Goal: Task Accomplishment & Management: Complete application form

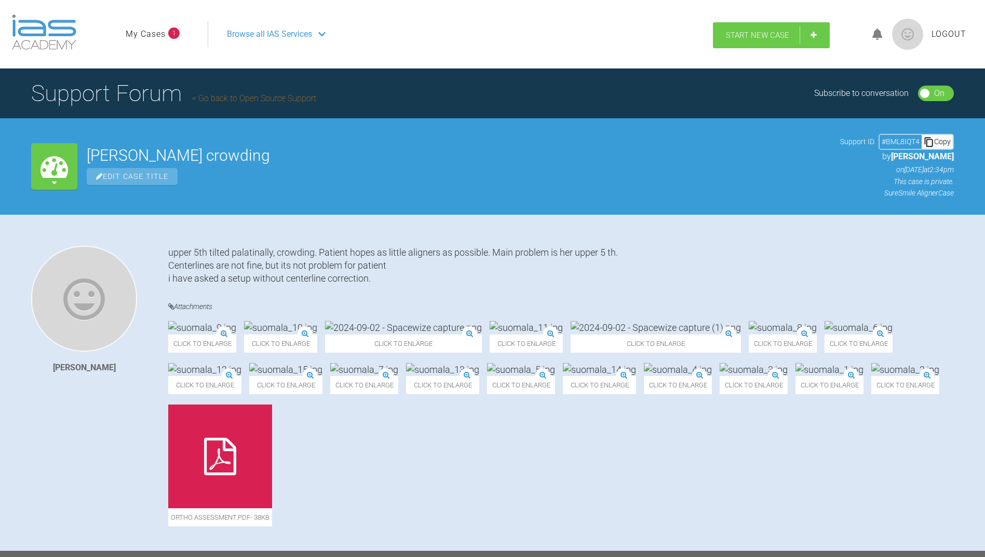
click at [747, 31] on span "Start New Case" at bounding box center [757, 35] width 63 height 9
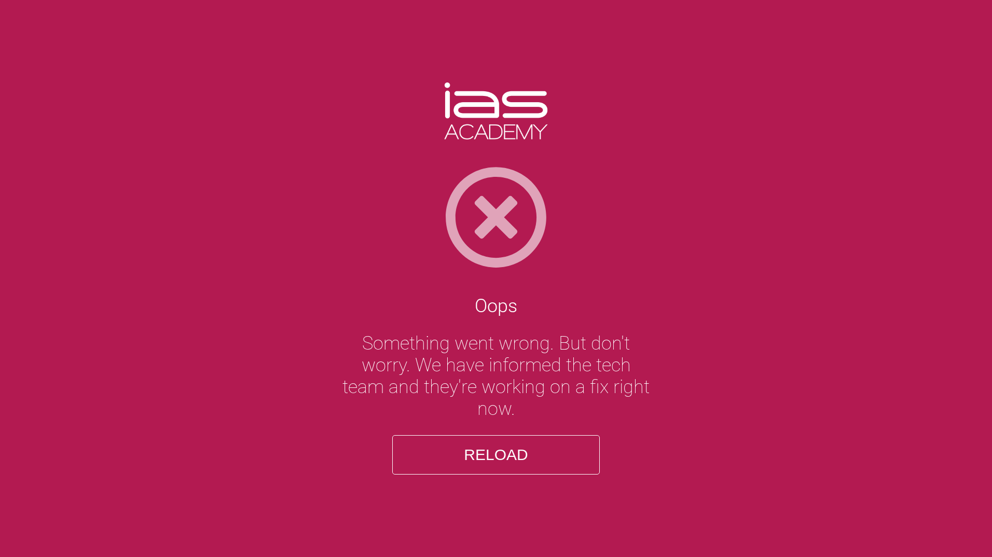
click at [470, 456] on button "Reload" at bounding box center [496, 454] width 208 height 39
click at [394, 188] on img at bounding box center [496, 218] width 992 height 104
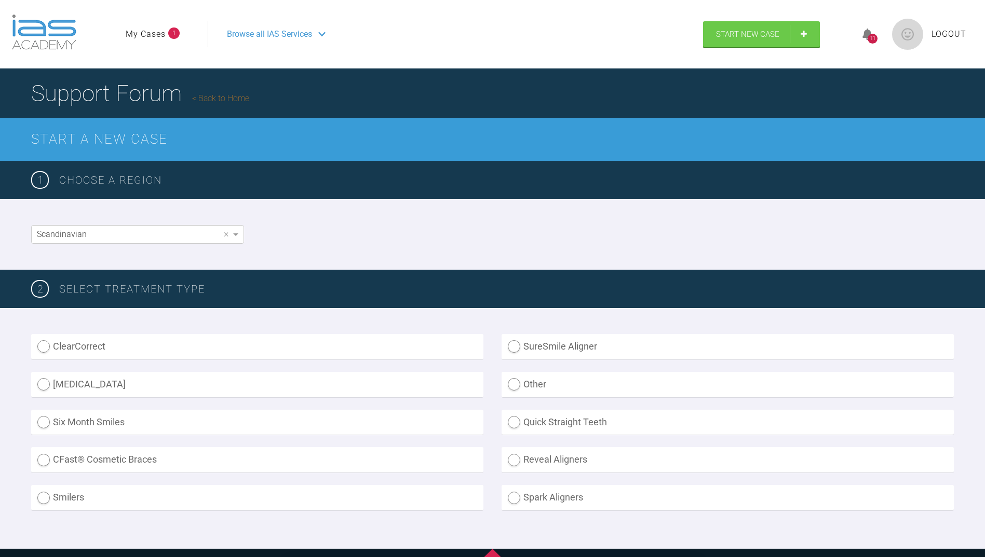
click at [513, 341] on label "SureSmile Aligner" at bounding box center [727, 346] width 452 height 25
radio Aligner "true"
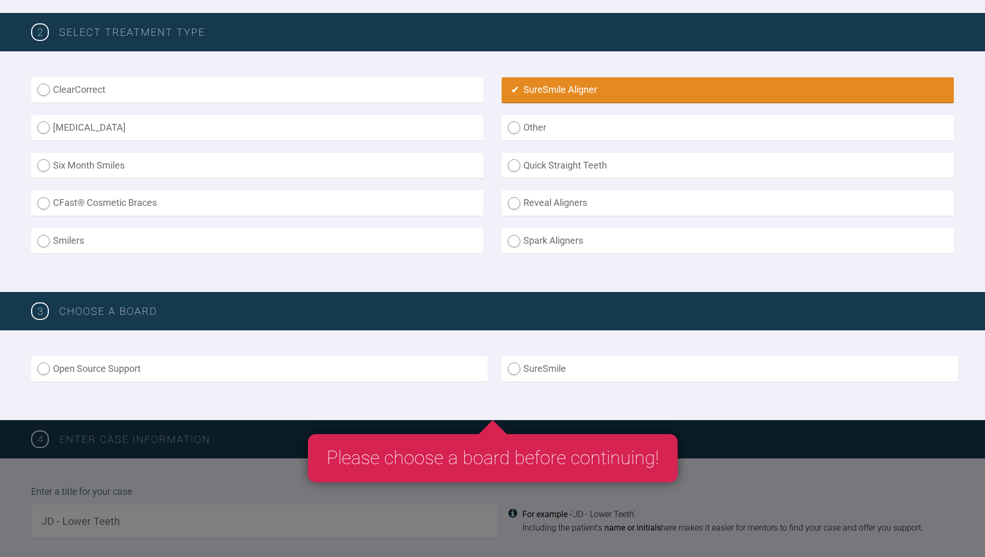
scroll to position [260, 0]
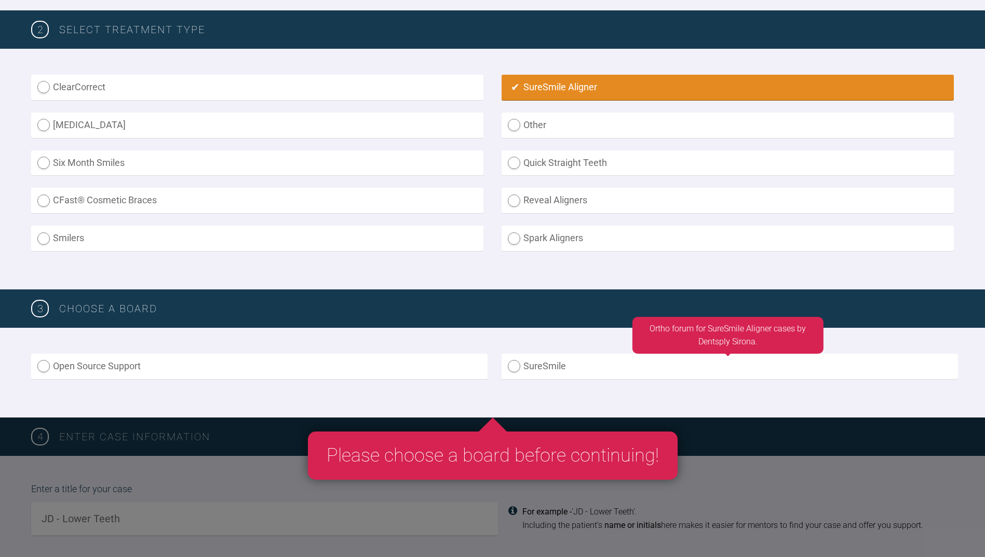
click at [512, 362] on label "SureSmile" at bounding box center [729, 366] width 456 height 25
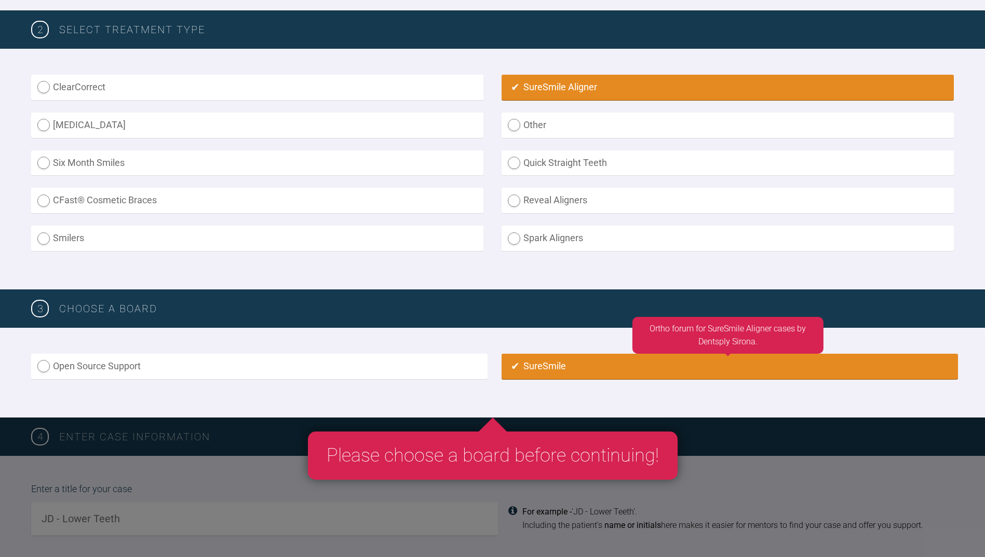
radio input "true"
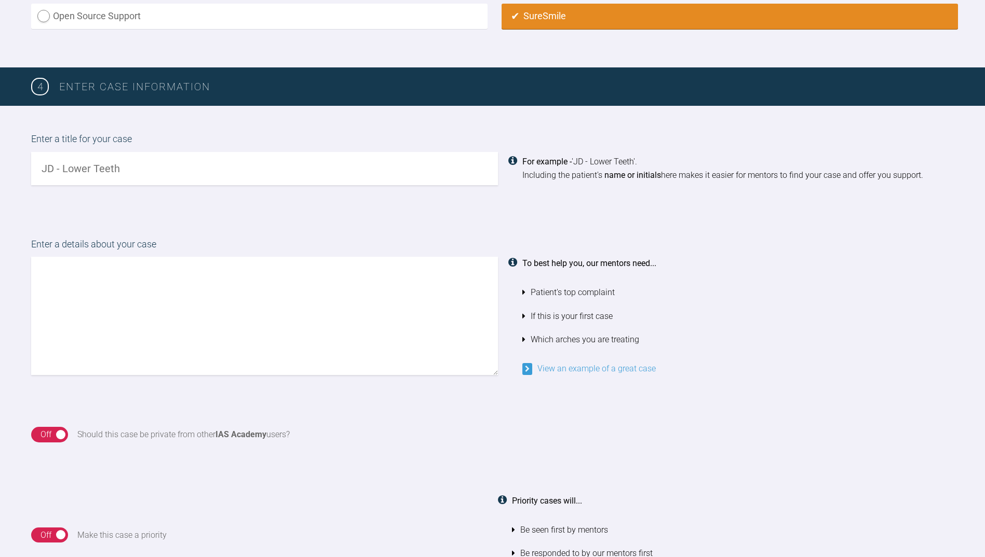
click at [126, 167] on input "text" at bounding box center [264, 168] width 467 height 33
type input "Sorsamo P"
click at [117, 262] on textarea at bounding box center [264, 316] width 467 height 118
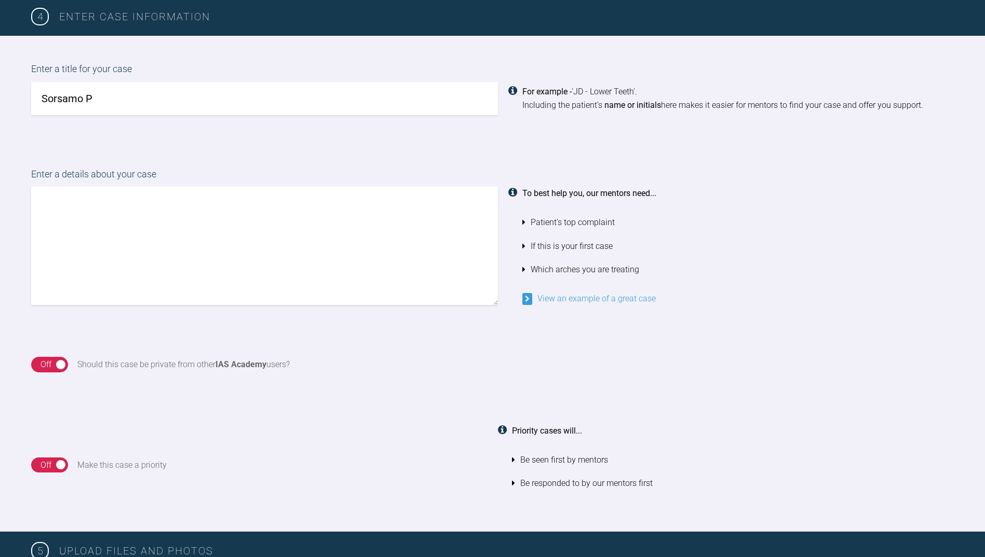
scroll to position [662, 0]
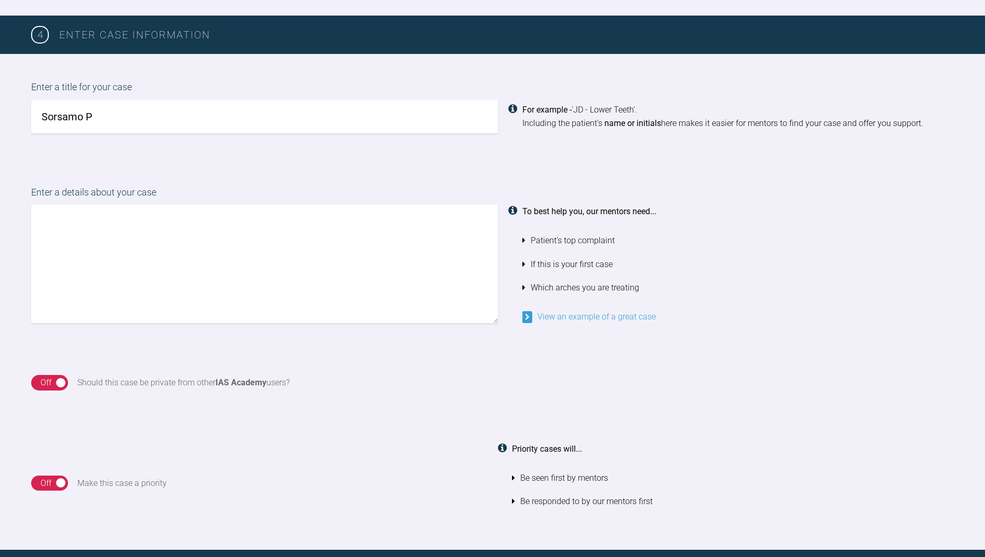
click at [77, 226] on textarea at bounding box center [264, 264] width 467 height 118
click at [87, 220] on textarea "Patient ha quite severe crowding. d.41 fraktured, will be extracted. Same d.26 …" at bounding box center [264, 264] width 467 height 118
click at [99, 231] on textarea "Patient has quite severe crowding. d.41 fraktured, will be extracted. Same d.26…" at bounding box center [264, 264] width 467 height 118
click at [242, 216] on textarea "Patient has quite severe crowding. d.41 fraktured, will be extracted. Same d.26…" at bounding box center [264, 264] width 467 height 118
click at [234, 253] on textarea "Patient has quite severe crowding. d.41 fractured, will be extracted. Same d.26…" at bounding box center [264, 264] width 467 height 118
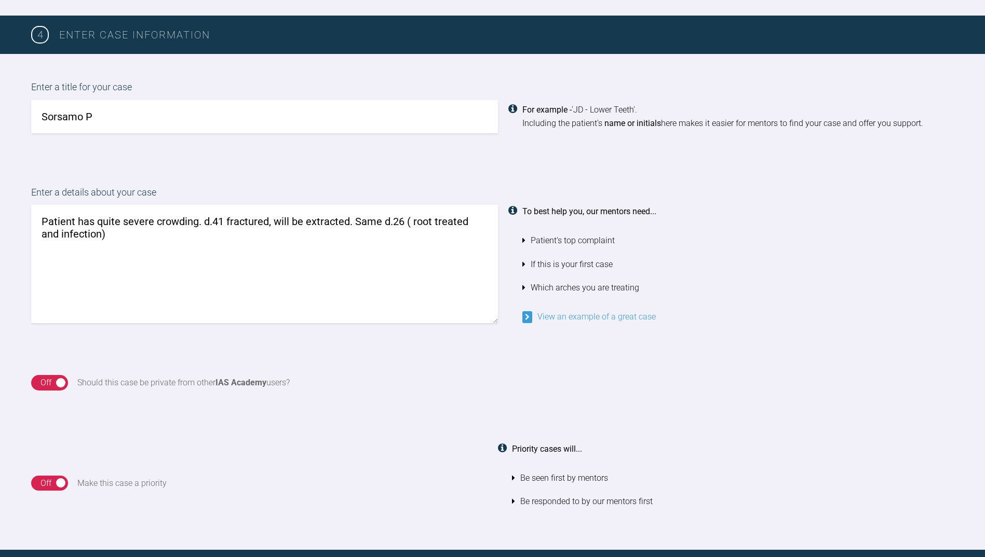
click at [401, 217] on textarea "Patient has quite severe crowding. d.41 fractured, will be extracted. Same d.26…" at bounding box center [264, 264] width 467 height 118
click at [400, 350] on div "On Off Should this case be private from other IAS Academy users?" at bounding box center [492, 382] width 985 height 67
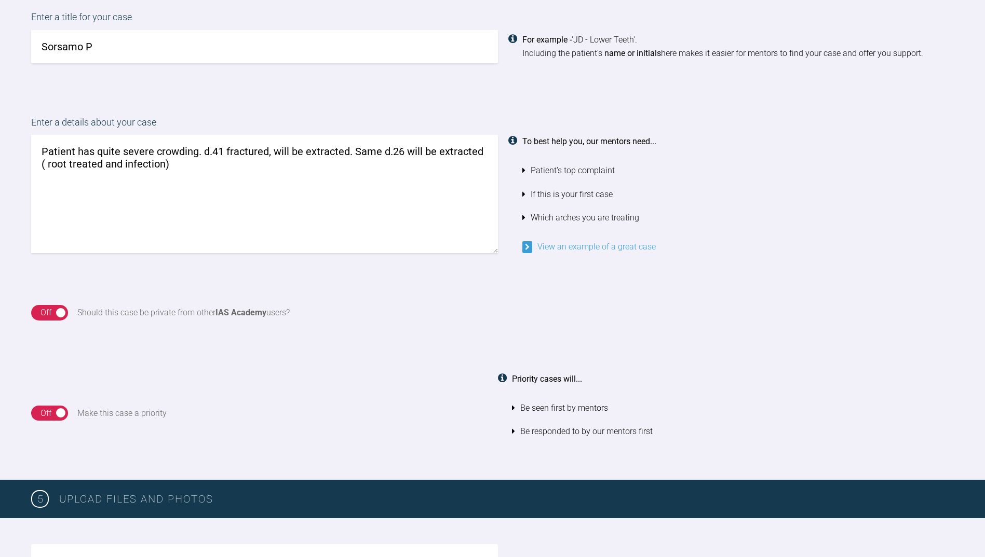
scroll to position [714, 0]
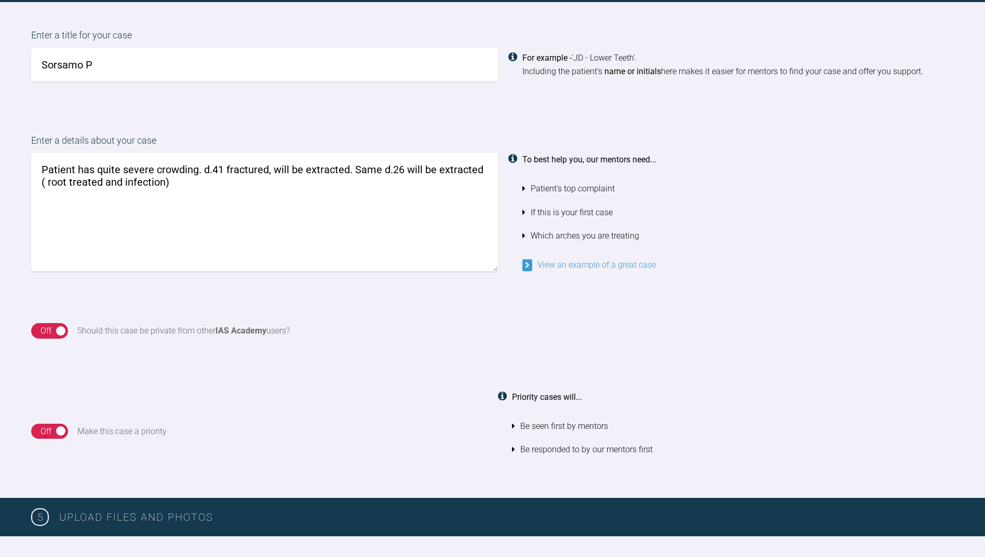
click at [170, 183] on textarea "Patient has quite severe crowding. d.41 fractured, will be extracted. Same d.26…" at bounding box center [264, 212] width 467 height 118
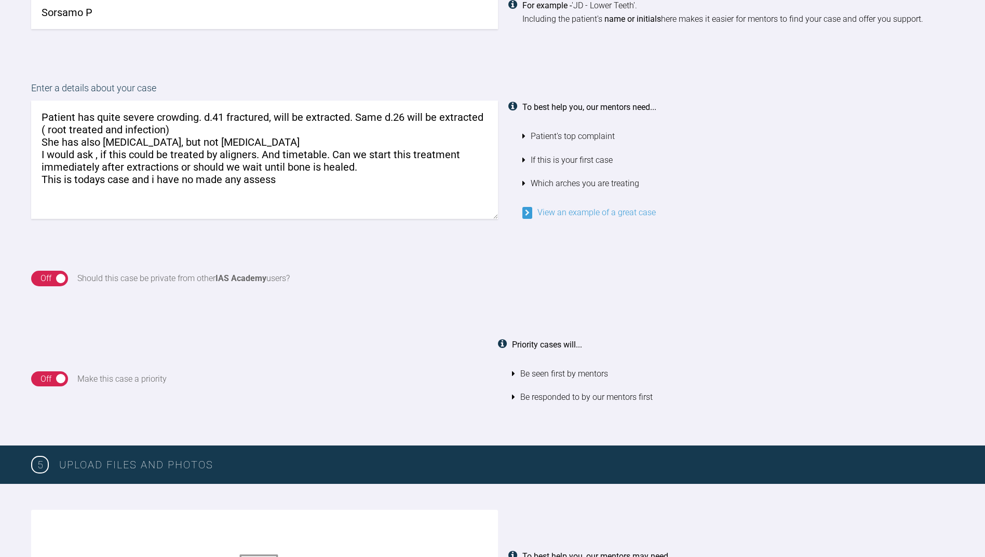
scroll to position [766, 0]
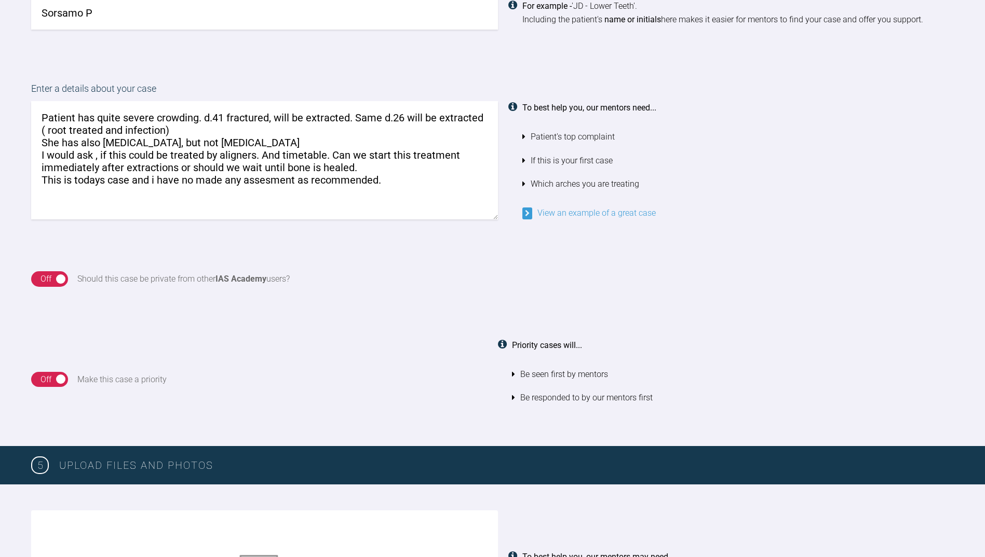
click at [192, 176] on textarea "Patient has quite severe crowding. d.41 fractured, will be extracted. Same d.26…" at bounding box center [264, 160] width 467 height 118
click at [388, 176] on textarea "Patient has quite severe crowding. d.41 fractured, will be extracted. Same d.26…" at bounding box center [264, 160] width 467 height 118
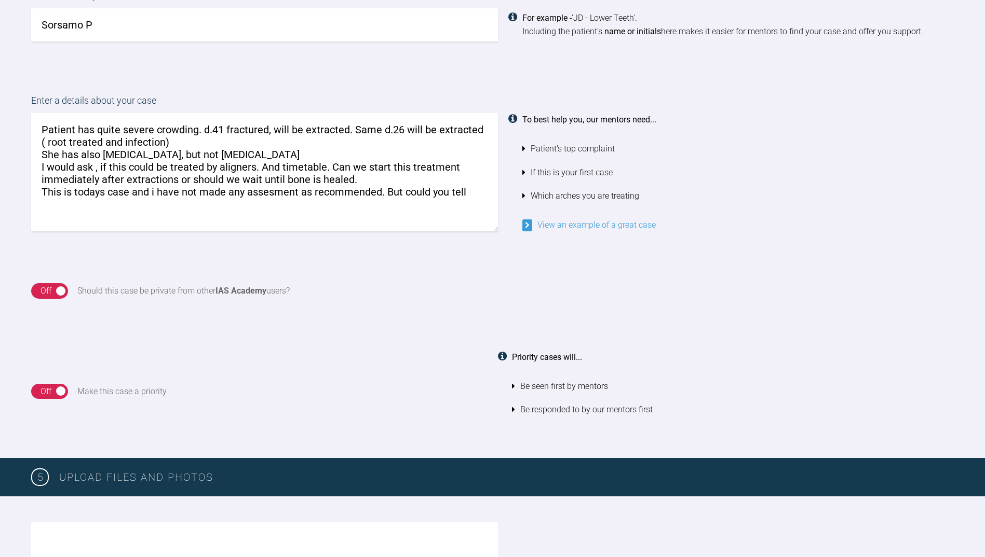
scroll to position [714, 0]
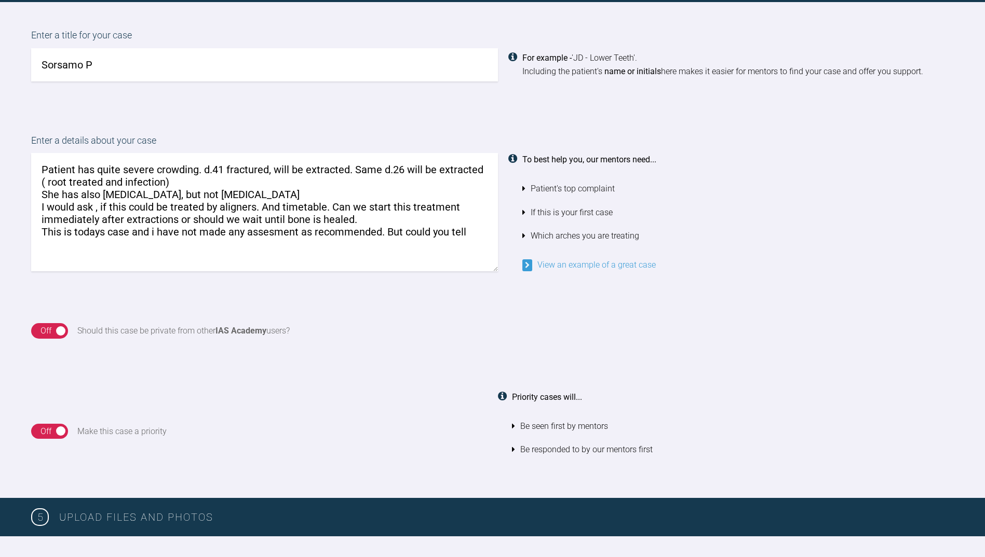
click at [299, 228] on textarea "Patient has quite severe crowding. d.41 fractured, will be extracted. Same d.26…" at bounding box center [264, 212] width 467 height 118
click at [114, 239] on textarea "Patient has quite severe crowding. d.41 fractured, will be extracted. Same d.26…" at bounding box center [264, 212] width 467 height 118
click at [378, 166] on textarea "Patient has quite severe crowding. d.41 fractured, will be extracted. Same d.26…" at bounding box center [264, 212] width 467 height 118
click at [48, 325] on div "Off" at bounding box center [45, 330] width 11 height 13
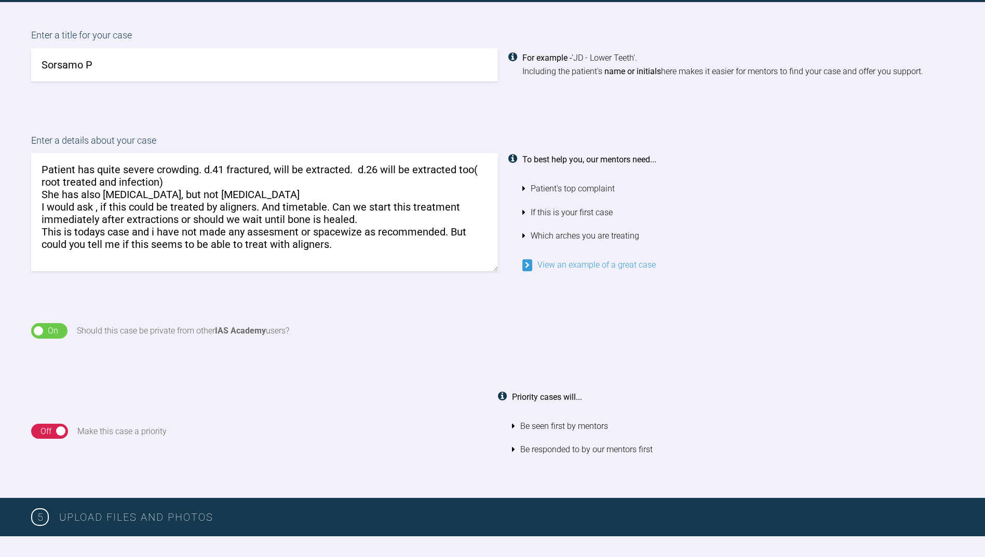
click at [132, 375] on div "On Off Make this case a priority Priority cases will... Be seen first by mentor…" at bounding box center [492, 431] width 985 height 133
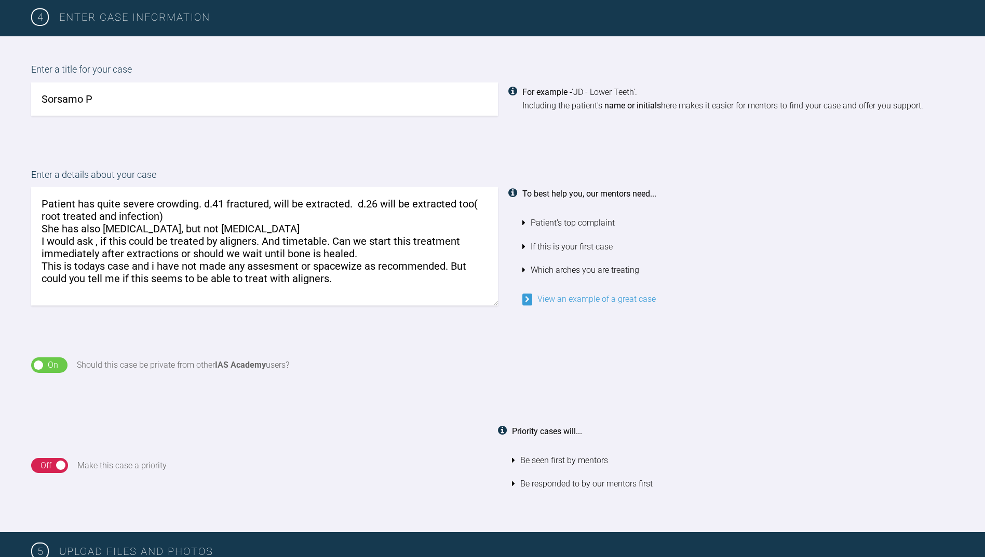
scroll to position [662, 0]
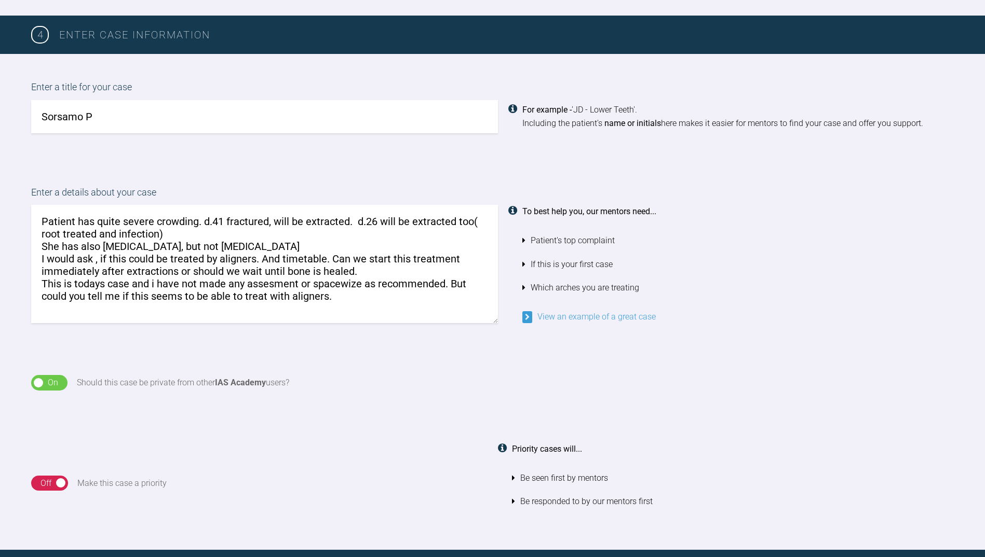
drag, startPoint x: 329, startPoint y: 292, endPoint x: 33, endPoint y: 213, distance: 306.2
click at [33, 213] on textarea "Patient has quite severe crowding. d.41 fractured, will be extracted. d.26 will…" at bounding box center [264, 264] width 467 height 118
drag, startPoint x: 334, startPoint y: 290, endPoint x: 349, endPoint y: 292, distance: 15.2
click at [334, 290] on textarea "Patient has quite severe crowding. d.41 fractured, will be extracted. d.26 will…" at bounding box center [264, 264] width 467 height 118
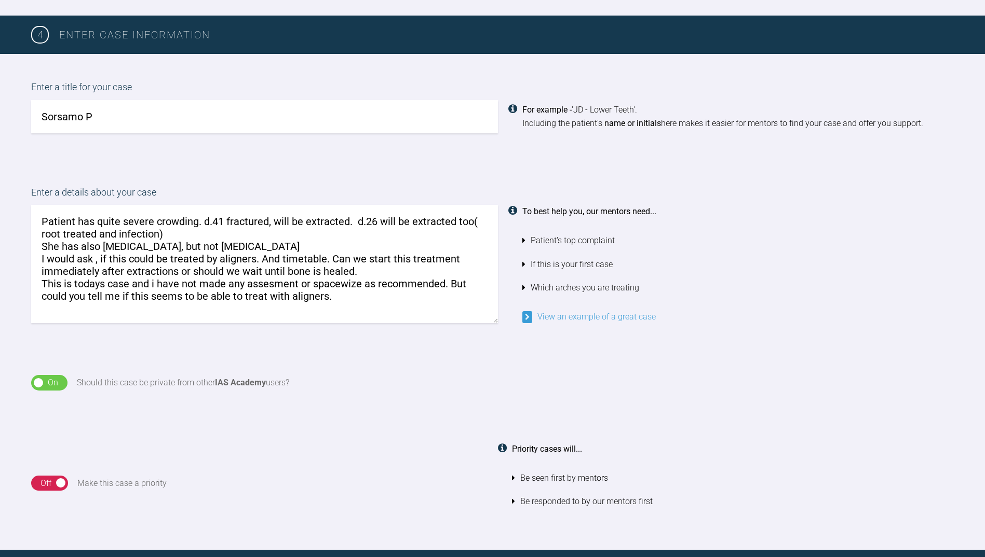
drag, startPoint x: 336, startPoint y: 291, endPoint x: 354, endPoint y: 291, distance: 18.7
click at [337, 291] on textarea "Patient has quite severe crowding. d.41 fractured, will be extracted. d.26 will…" at bounding box center [264, 264] width 467 height 118
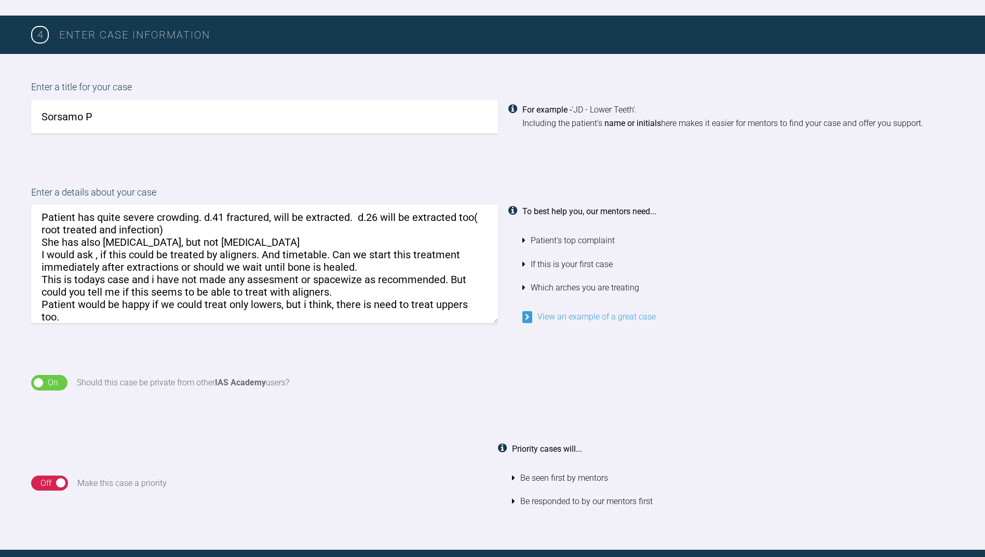
click at [148, 298] on textarea "Patient has quite severe crowding. d.41 fractured, will be extracted. d.26 will…" at bounding box center [264, 264] width 467 height 118
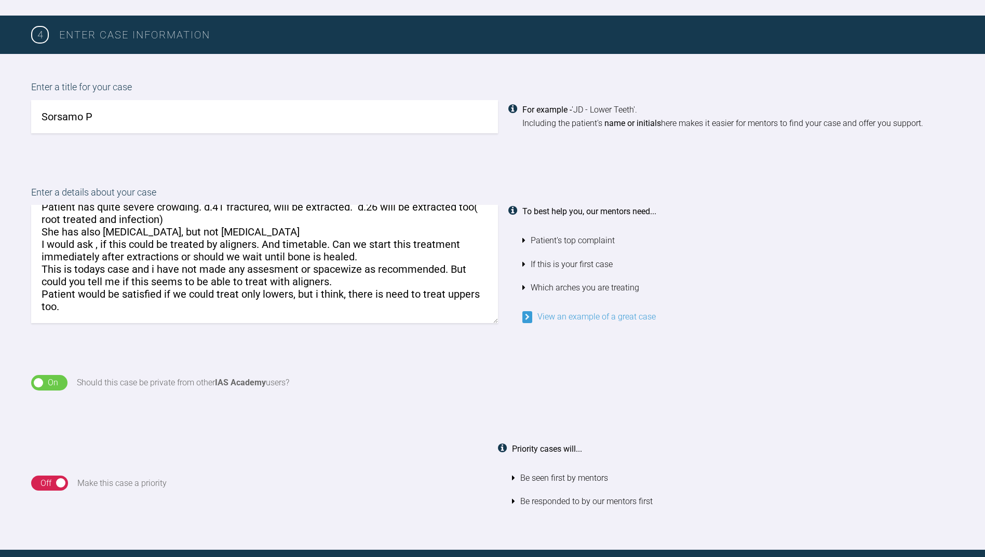
scroll to position [0, 0]
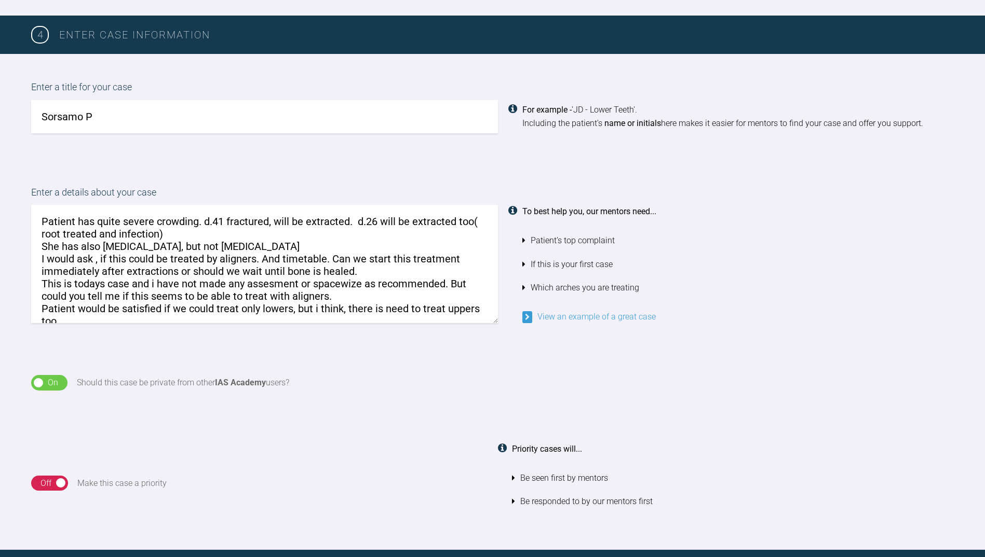
drag, startPoint x: 64, startPoint y: 313, endPoint x: 35, endPoint y: 196, distance: 120.7
click at [35, 196] on div "Enter a details about your case Patient has quite severe crowding. d.41 fractur…" at bounding box center [492, 254] width 922 height 139
type textarea "Patient has quite severe crowding. d.41 fractured, will be extracted. d.26 will…"
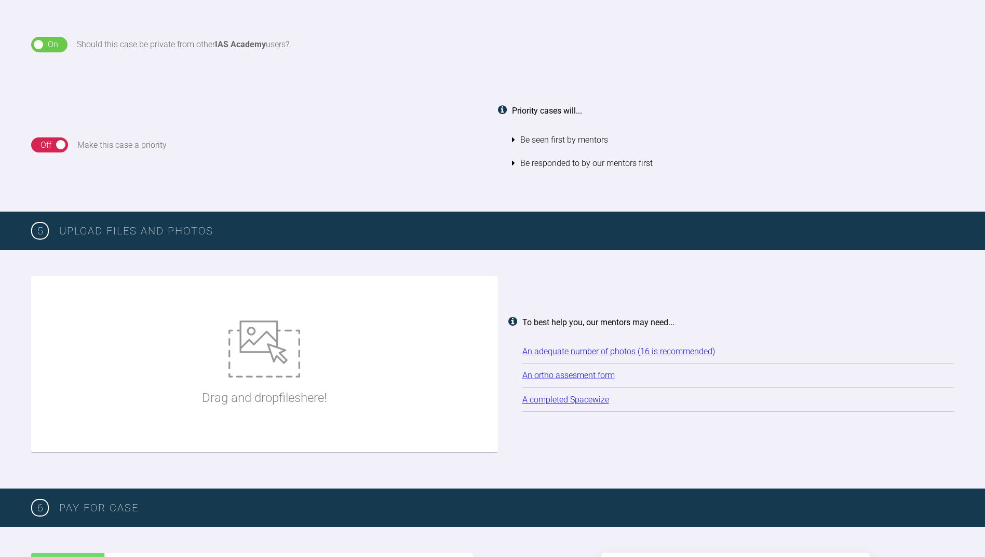
scroll to position [1025, 0]
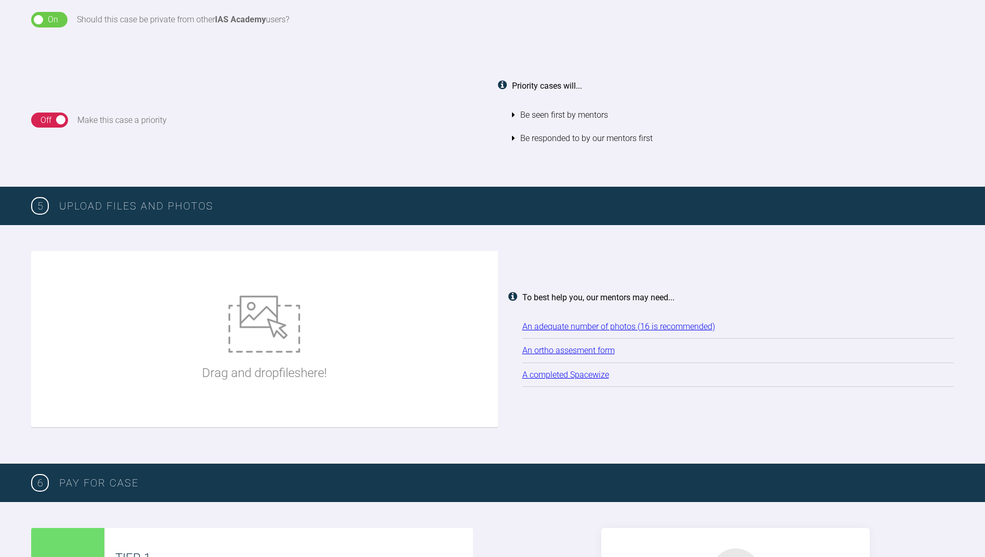
click at [586, 370] on link "A completed Spacewize" at bounding box center [565, 375] width 87 height 10
